Goal: Transaction & Acquisition: Obtain resource

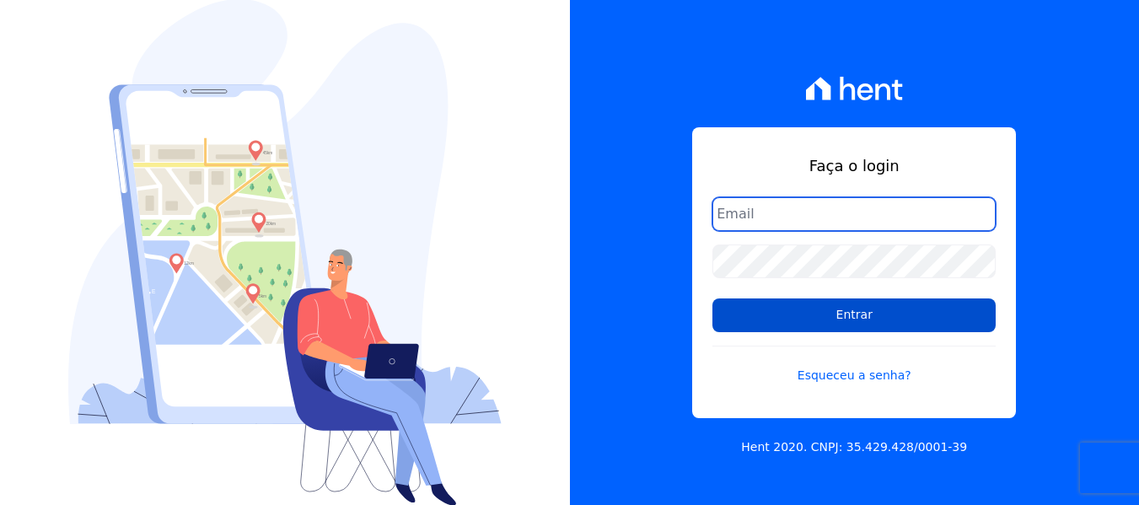
type input "[EMAIL_ADDRESS][DOMAIN_NAME]"
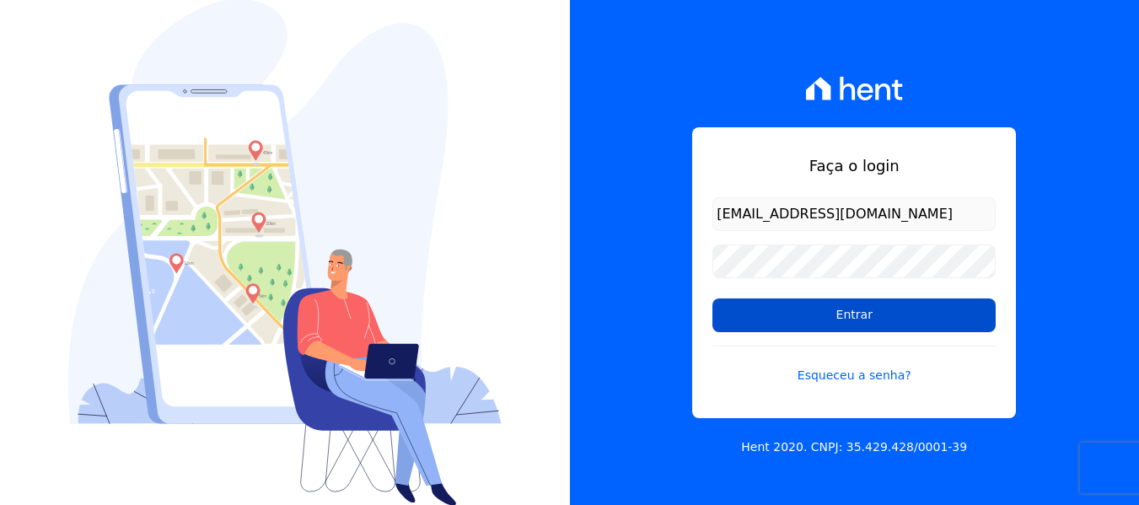
drag, startPoint x: 928, startPoint y: 327, endPoint x: 916, endPoint y: 318, distance: 15.0
click at [928, 327] on input "Entrar" at bounding box center [853, 315] width 283 height 34
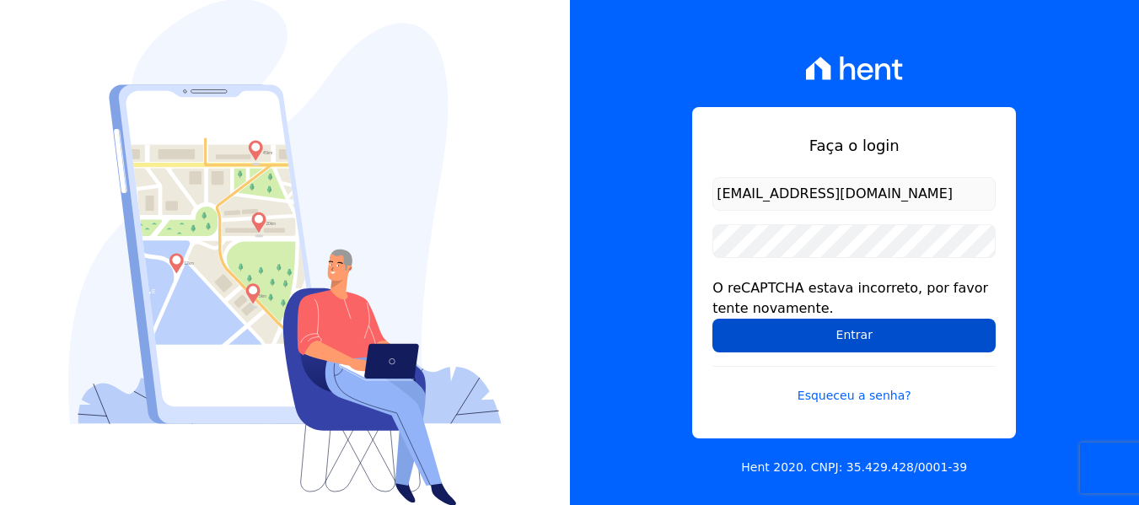
click at [785, 338] on input "Entrar" at bounding box center [853, 336] width 283 height 34
drag, startPoint x: 0, startPoint y: 0, endPoint x: 785, endPoint y: 338, distance: 854.2
click at [785, 338] on input "Entrar" at bounding box center [853, 336] width 283 height 34
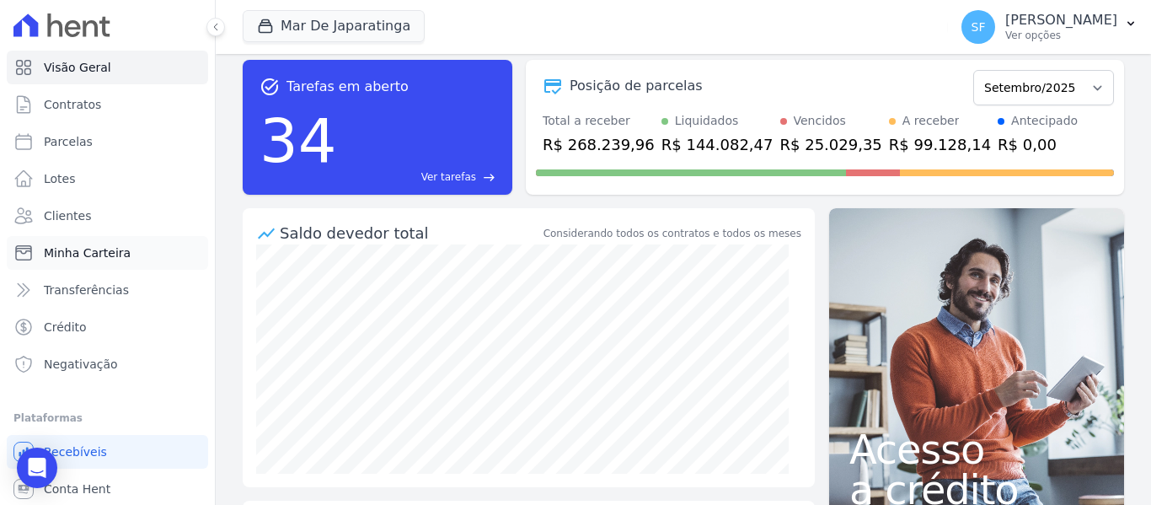
scroll to position [19, 0]
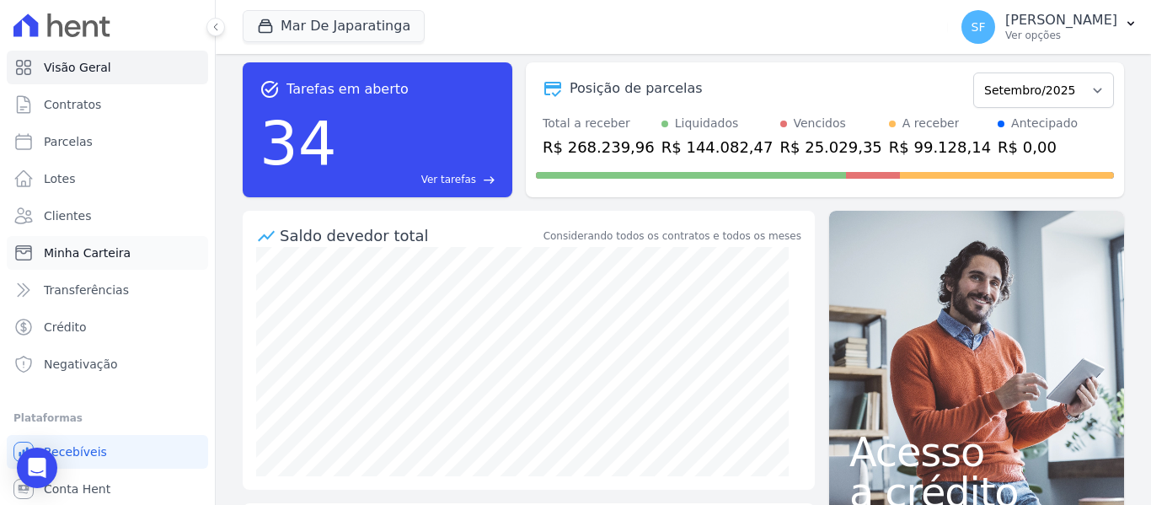
click at [84, 256] on span "Minha Carteira" at bounding box center [87, 252] width 87 height 17
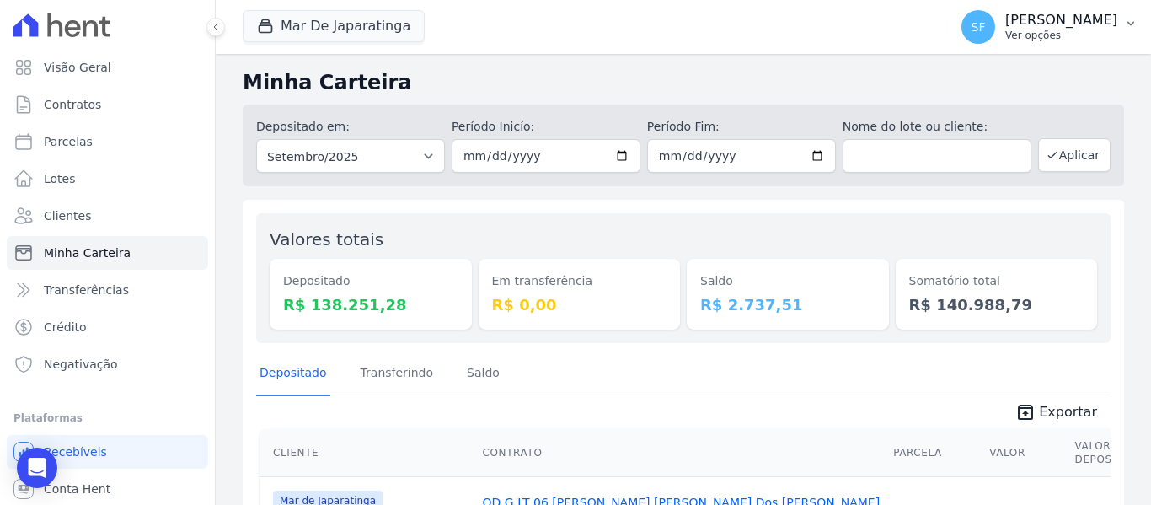
click at [1071, 15] on p "Simone Ferreira" at bounding box center [1061, 20] width 112 height 17
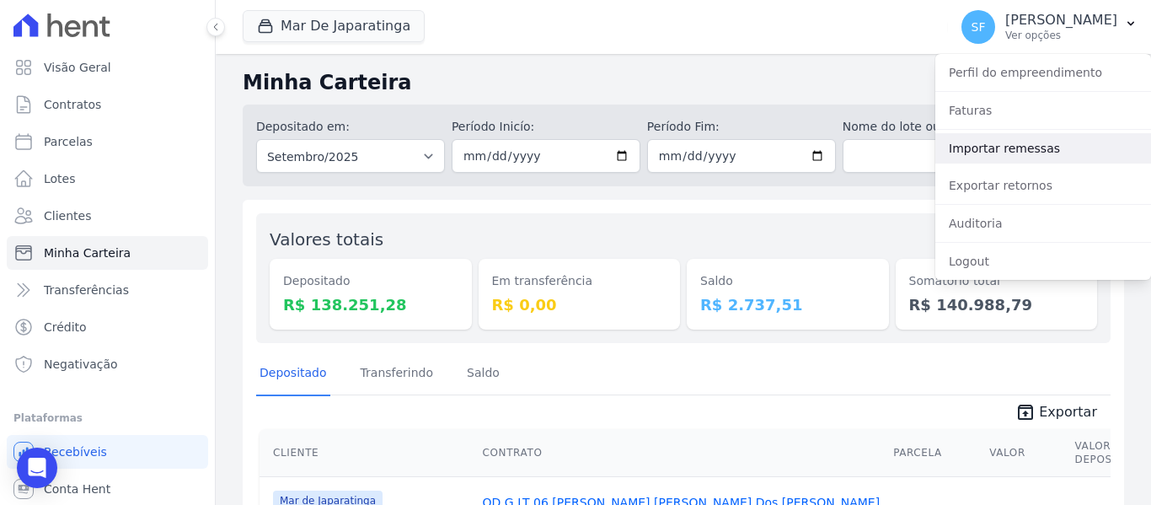
click at [1069, 145] on link "Importar remessas" at bounding box center [1043, 148] width 216 height 30
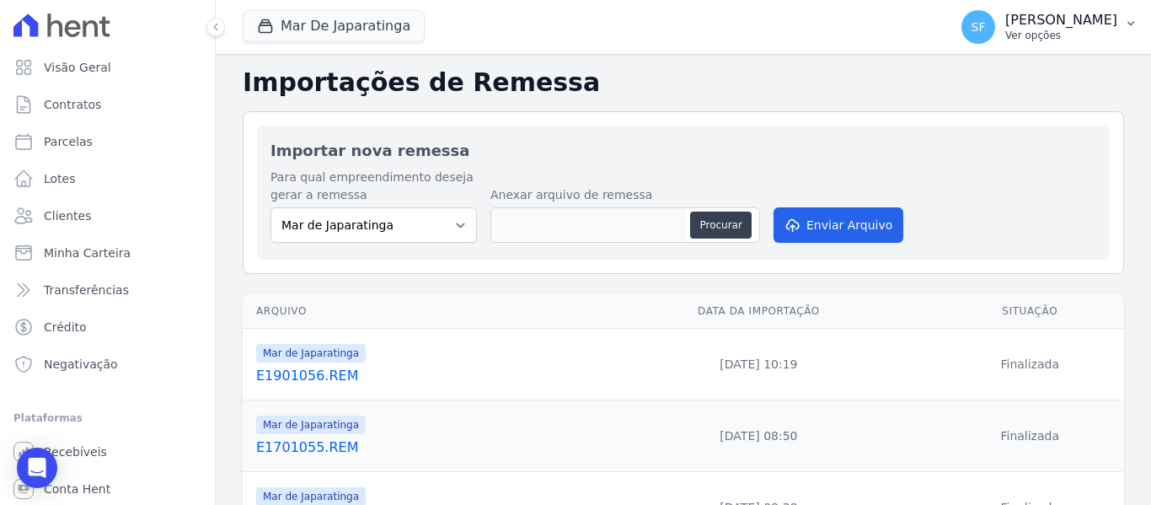
click at [1047, 29] on p "Ver opções" at bounding box center [1061, 35] width 112 height 13
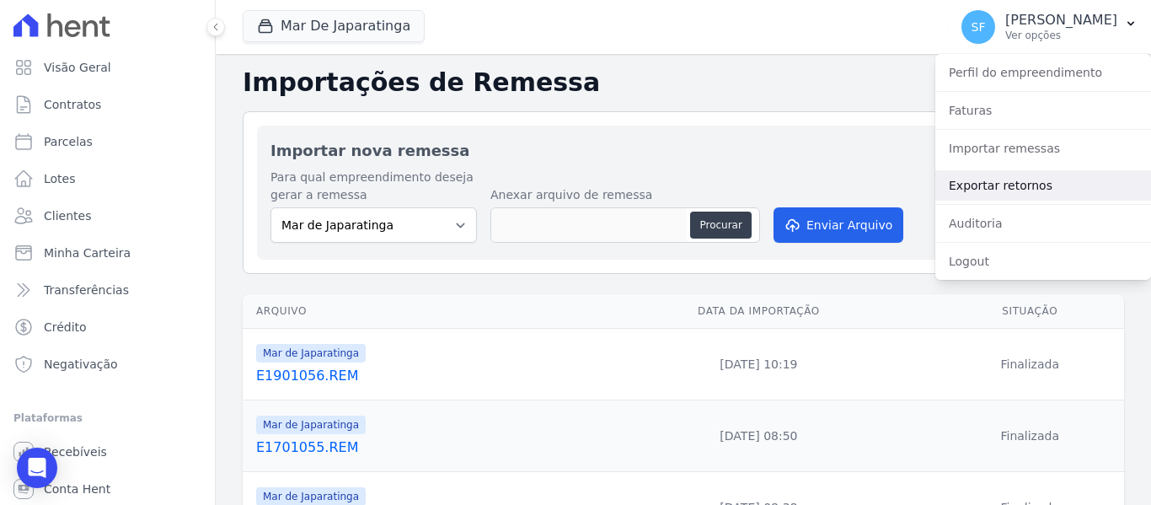
click at [999, 191] on link "Exportar retornos" at bounding box center [1043, 185] width 216 height 30
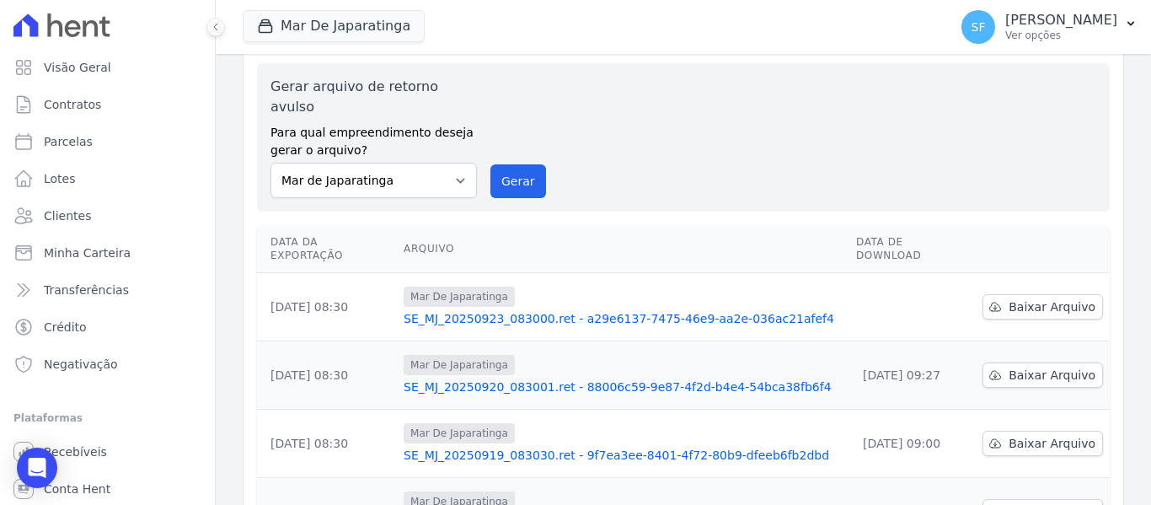
scroll to position [84, 0]
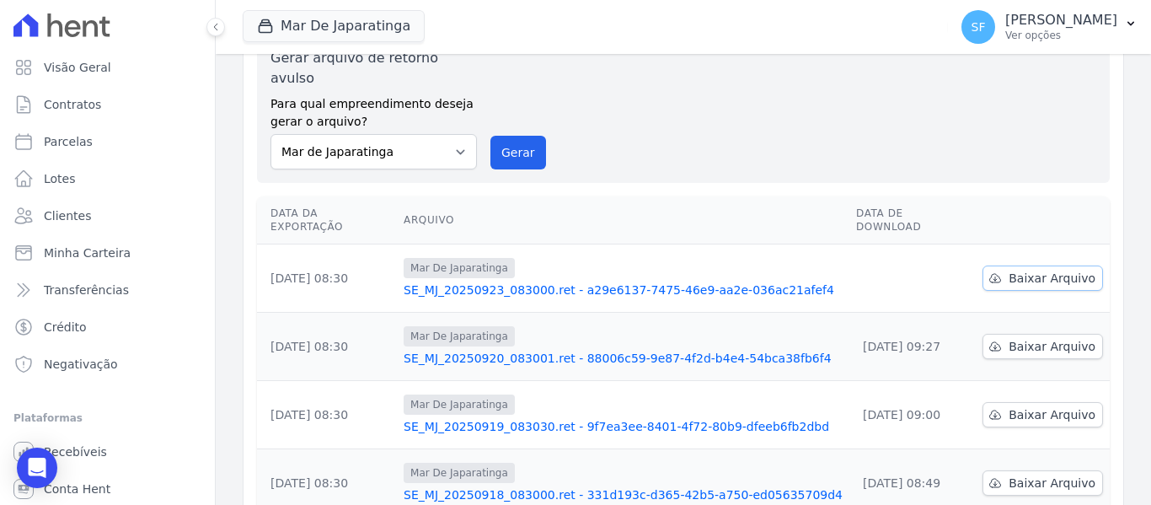
click at [1051, 270] on span "Baixar Arquivo" at bounding box center [1052, 278] width 87 height 17
drag, startPoint x: 613, startPoint y: 75, endPoint x: 601, endPoint y: 61, distance: 19.1
click at [613, 75] on div "Gerar arquivo de retorno avulso Para qual empreendimento deseja gerar o arquivo…" at bounding box center [684, 108] width 826 height 121
